Goal: Information Seeking & Learning: Learn about a topic

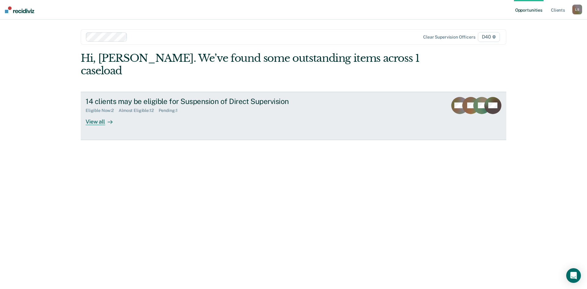
click at [262, 120] on link "14 clients may be eligible for Suspension of Direct Supervision Eligible Now : …" at bounding box center [293, 116] width 425 height 48
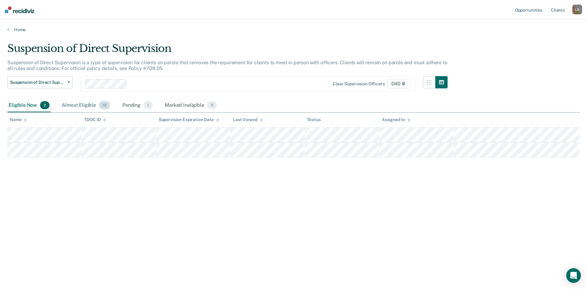
click at [78, 105] on div "Almost Eligible 12" at bounding box center [86, 105] width 51 height 13
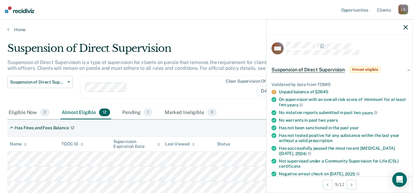
scroll to position [182, 0]
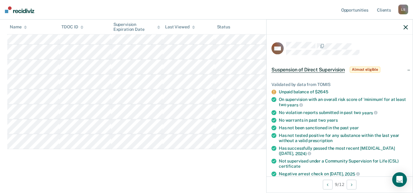
click at [404, 27] on icon "button" at bounding box center [405, 27] width 4 height 4
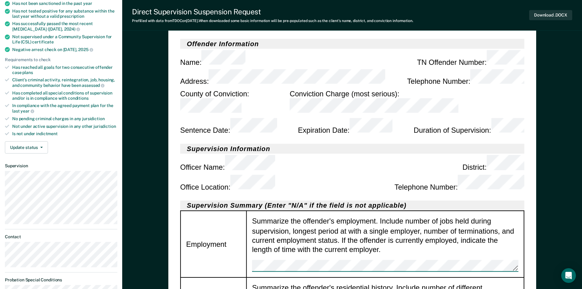
scroll to position [214, 0]
